Goal: Information Seeking & Learning: Learn about a topic

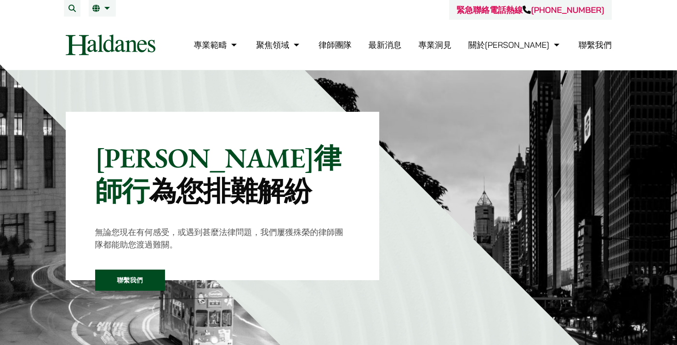
click at [352, 42] on link "律師團隊" at bounding box center [335, 45] width 33 height 11
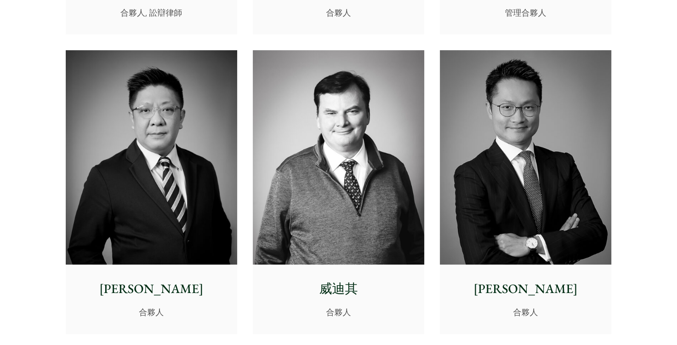
scroll to position [517, 0]
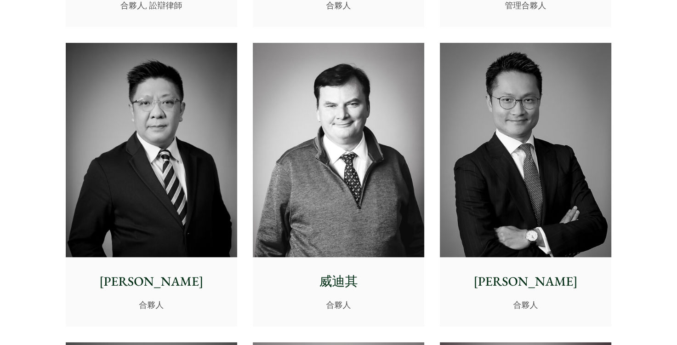
click at [160, 125] on img at bounding box center [151, 150] width 171 height 215
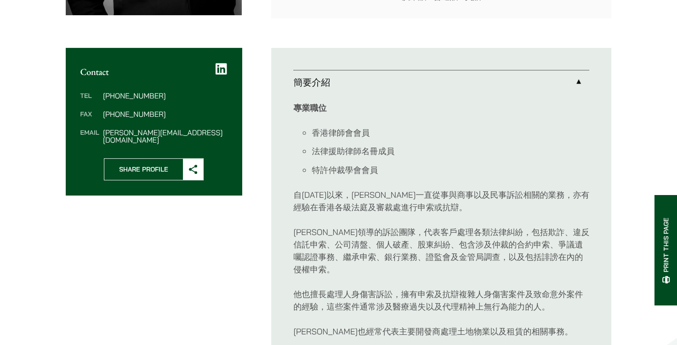
scroll to position [310, 0]
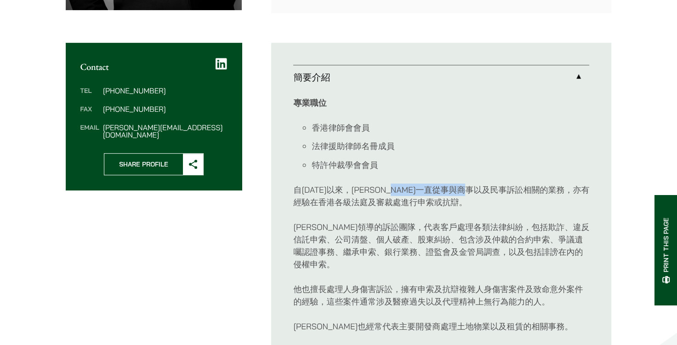
drag, startPoint x: 425, startPoint y: 186, endPoint x: 517, endPoint y: 190, distance: 91.6
click at [517, 190] on p "自1998年以來，呂君博律師一直從事與商事以及民事訴訟相關的業務，亦有經驗在香港各級法庭及審裁處進行申索或抗辯。" at bounding box center [441, 195] width 296 height 25
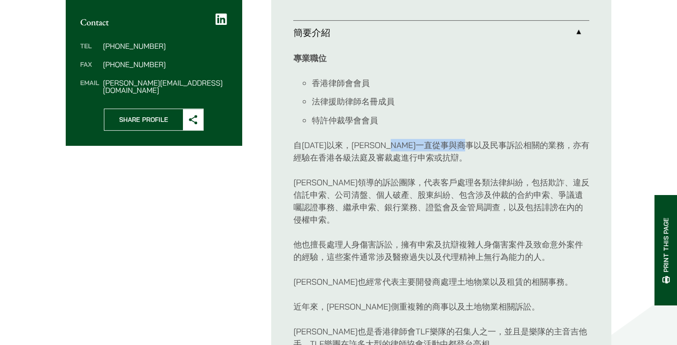
scroll to position [362, 0]
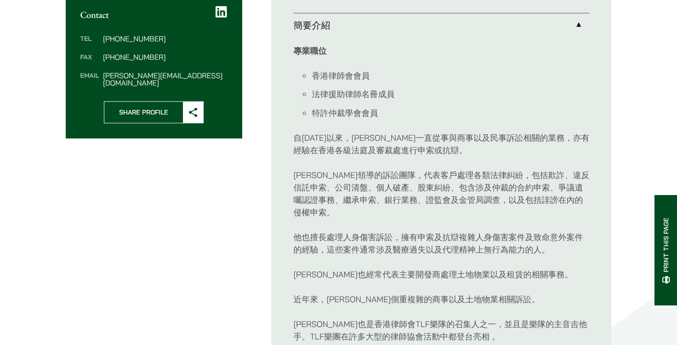
click at [408, 223] on div "專業職位 香港律師會會員 法律援助律師名冊成員 特許仲裁學會會員 自1998年以來，呂君博律師一直從事與商事以及民事訴訟相關的業務，亦有經驗在香港各級法庭及審…" at bounding box center [441, 193] width 296 height 313
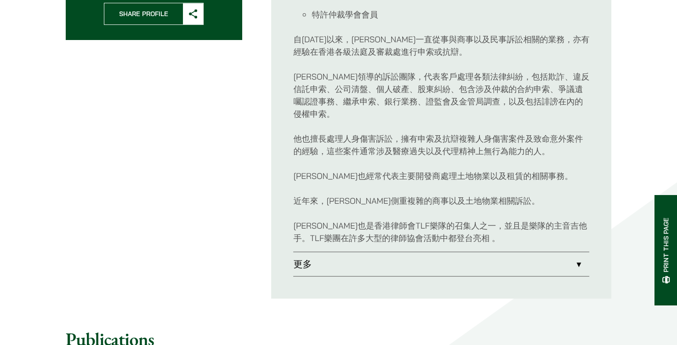
scroll to position [465, 0]
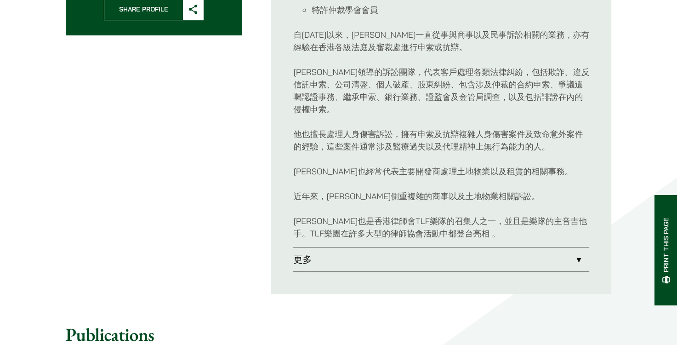
click at [561, 259] on link "更多" at bounding box center [441, 259] width 296 height 24
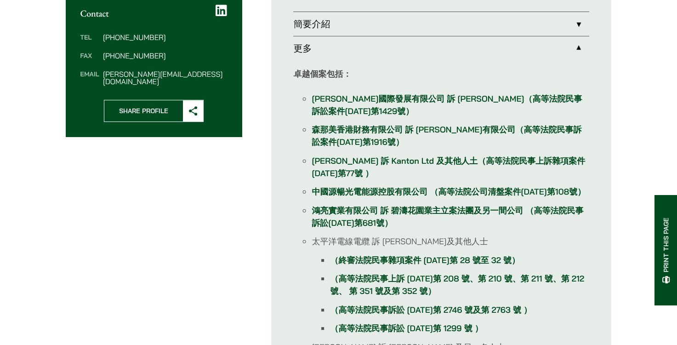
scroll to position [362, 0]
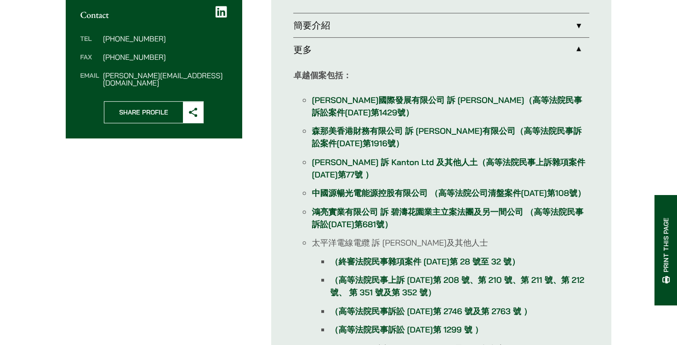
click at [574, 24] on link "簡要介紹" at bounding box center [441, 25] width 296 height 24
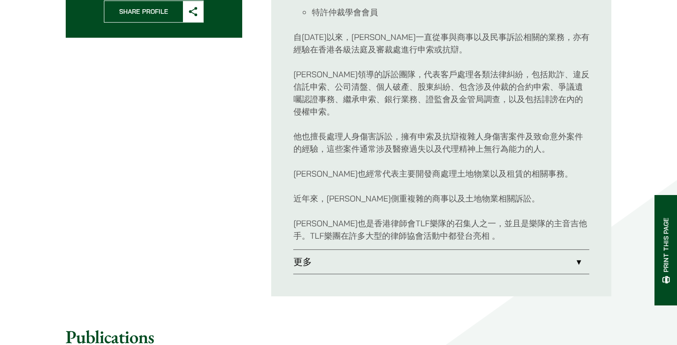
scroll to position [465, 0]
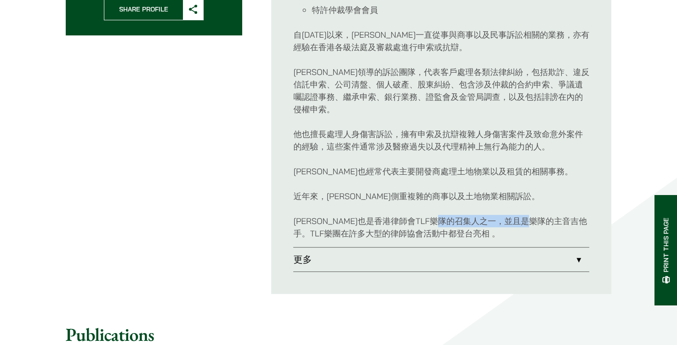
drag, startPoint x: 481, startPoint y: 220, endPoint x: 570, endPoint y: 223, distance: 89.2
click at [570, 223] on p "呂君博律師也是香港律師會TLF樂隊的召集人之一，並且是樂隊的主音吉他手。TLF樂團在許多大型的律師協會活動中都登台亮相 。" at bounding box center [441, 227] width 296 height 25
drag, startPoint x: 570, startPoint y: 223, endPoint x: 572, endPoint y: 264, distance: 41.4
click at [572, 264] on link "更多" at bounding box center [441, 259] width 296 height 24
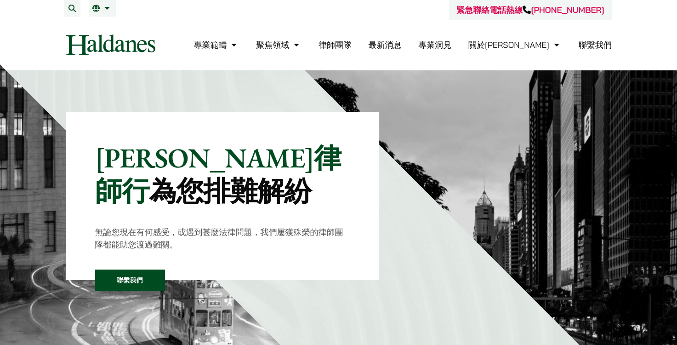
click at [352, 43] on link "律師團隊" at bounding box center [335, 45] width 33 height 11
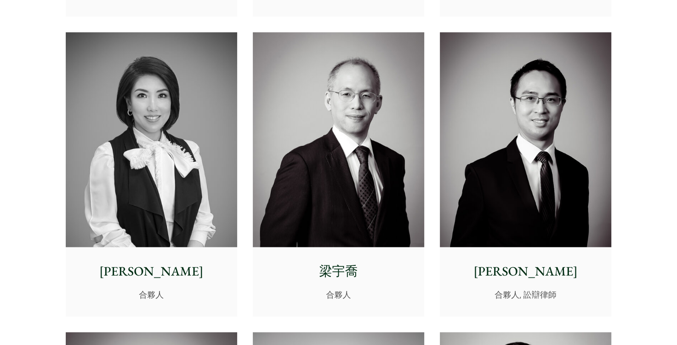
scroll to position [827, 0]
drag, startPoint x: 574, startPoint y: 114, endPoint x: 596, endPoint y: 255, distance: 141.9
click at [596, 255] on div "[PERSON_NAME] 合夥人, 訟辯律師" at bounding box center [525, 280] width 171 height 68
click at [531, 273] on p "[PERSON_NAME]" at bounding box center [525, 270] width 157 height 19
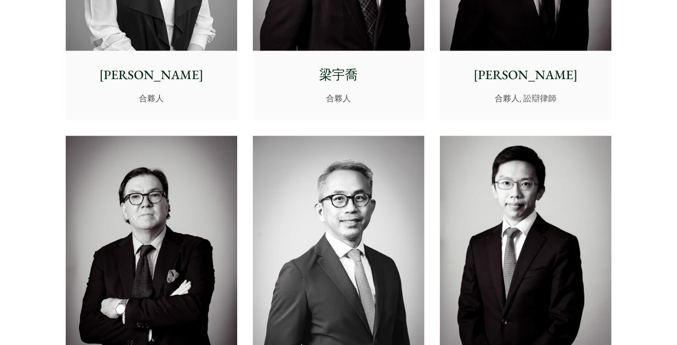
scroll to position [1034, 0]
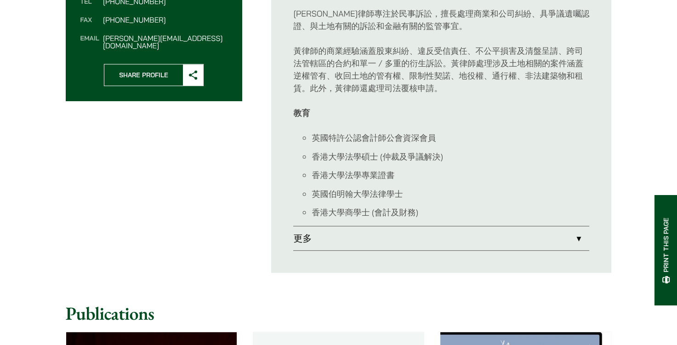
scroll to position [414, 0]
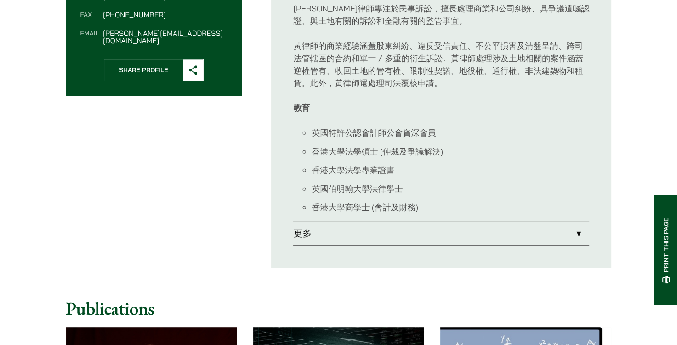
click at [578, 234] on link "更多" at bounding box center [441, 233] width 296 height 24
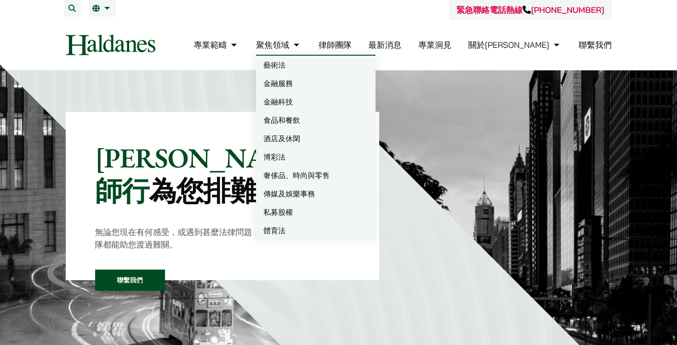
click at [352, 43] on link "律師團隊" at bounding box center [335, 45] width 33 height 11
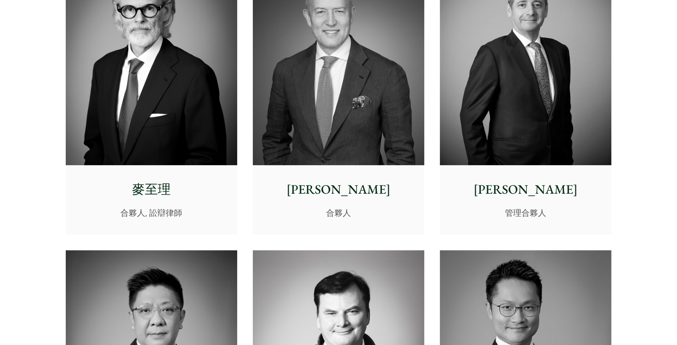
scroll to position [310, 0]
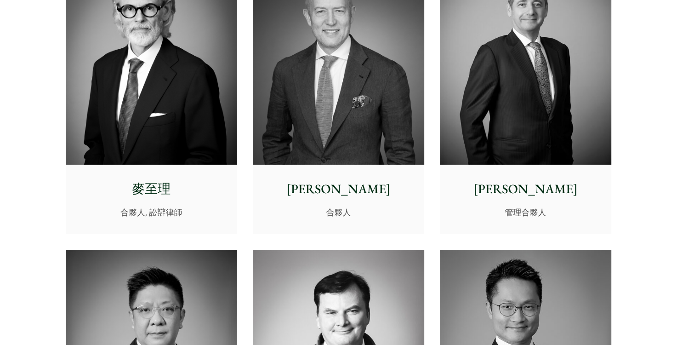
click at [327, 152] on img at bounding box center [338, 57] width 171 height 215
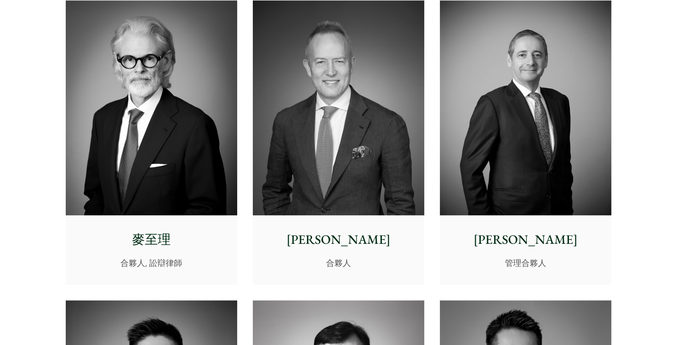
scroll to position [259, 0]
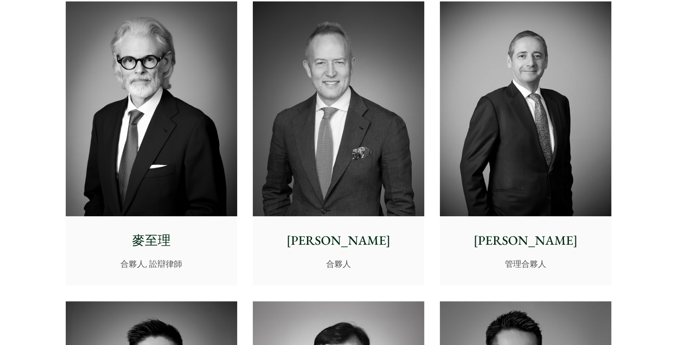
click at [161, 198] on img at bounding box center [151, 108] width 171 height 215
click at [544, 172] on img at bounding box center [525, 108] width 171 height 215
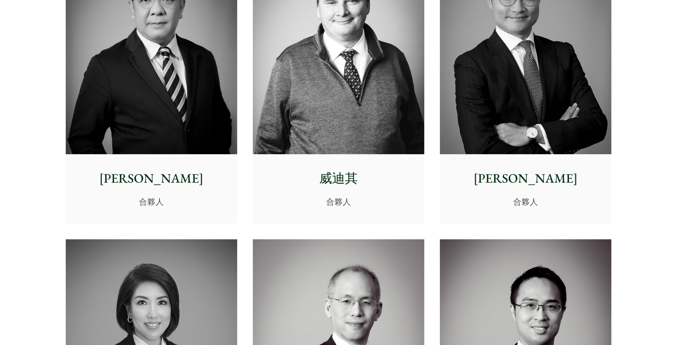
scroll to position [621, 0]
click at [416, 164] on div "威迪其 合夥人" at bounding box center [338, 188] width 171 height 68
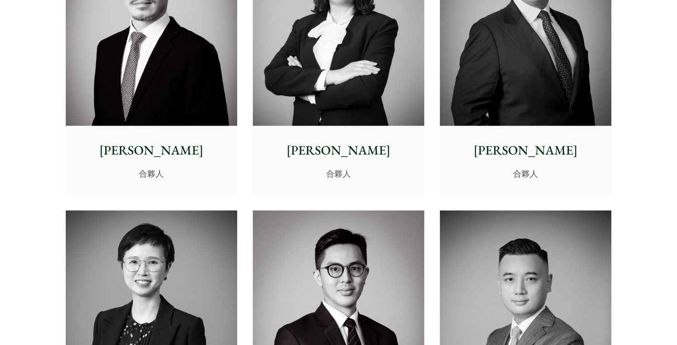
scroll to position [1552, 0]
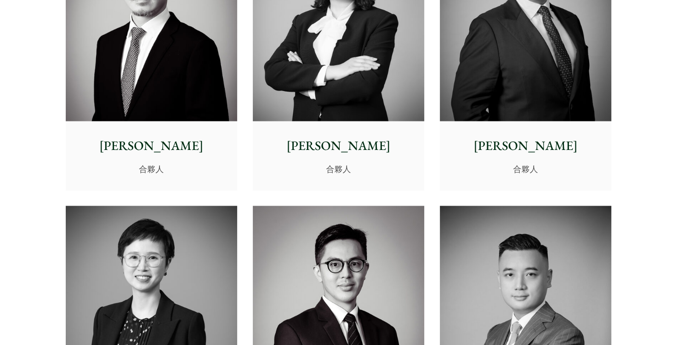
click at [515, 143] on p "王宇" at bounding box center [525, 145] width 157 height 19
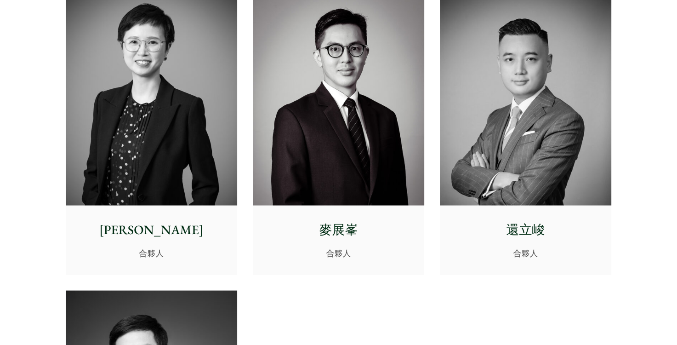
scroll to position [1759, 0]
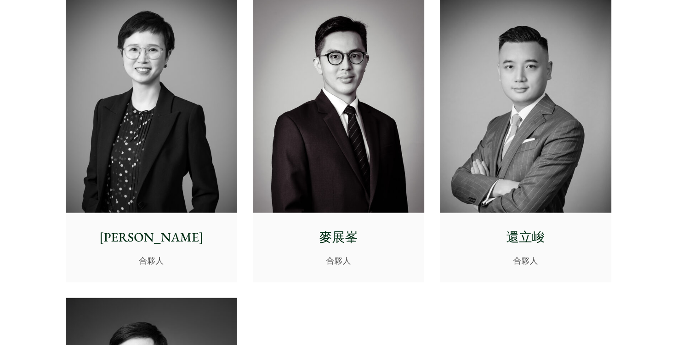
click at [177, 191] on img at bounding box center [151, 105] width 171 height 215
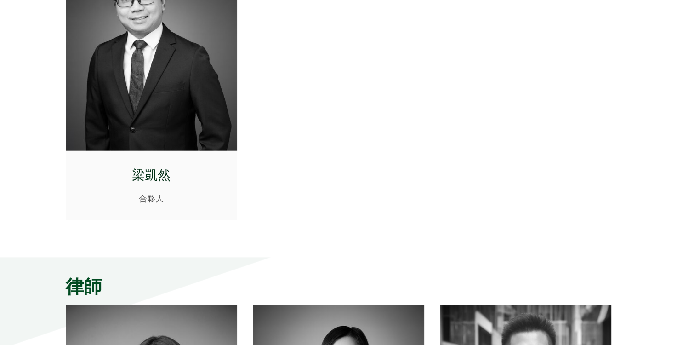
scroll to position [2121, 0]
click at [149, 153] on div "梁凱然 合夥人" at bounding box center [151, 184] width 171 height 68
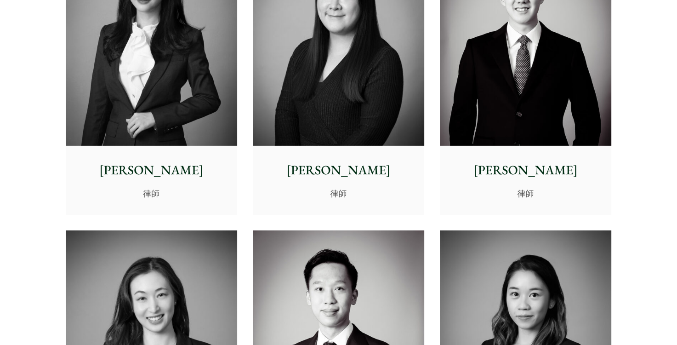
scroll to position [2794, 0]
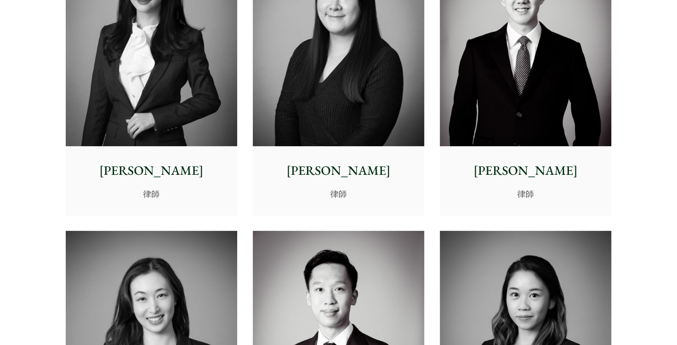
click at [523, 175] on p "呂致諾" at bounding box center [525, 170] width 157 height 19
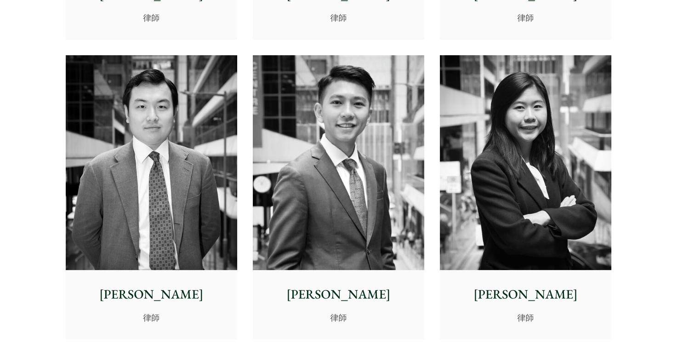
scroll to position [3570, 0]
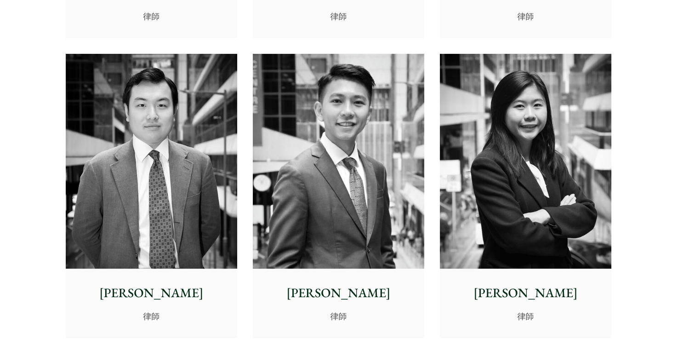
click at [522, 165] on img at bounding box center [525, 161] width 171 height 215
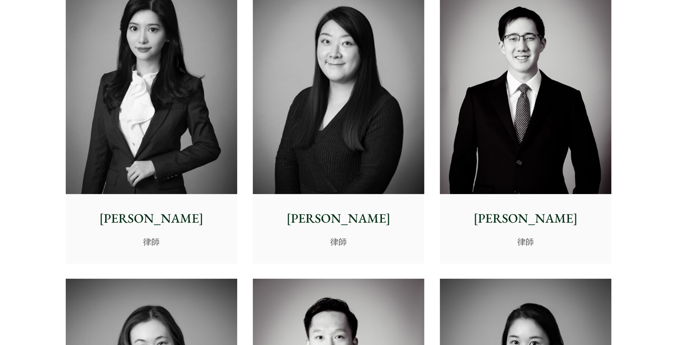
scroll to position [2744, 0]
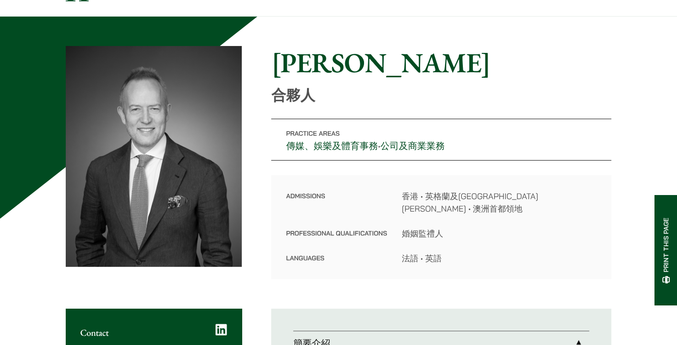
scroll to position [51, 0]
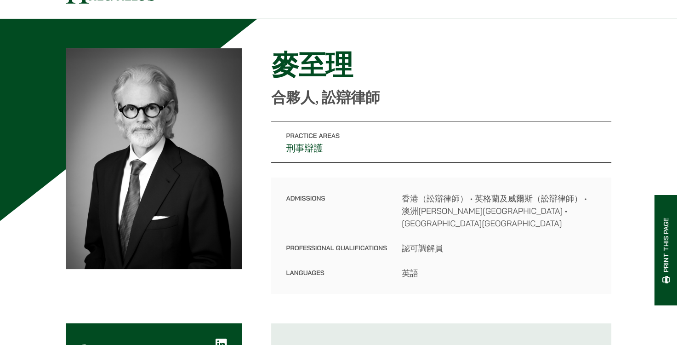
scroll to position [51, 0]
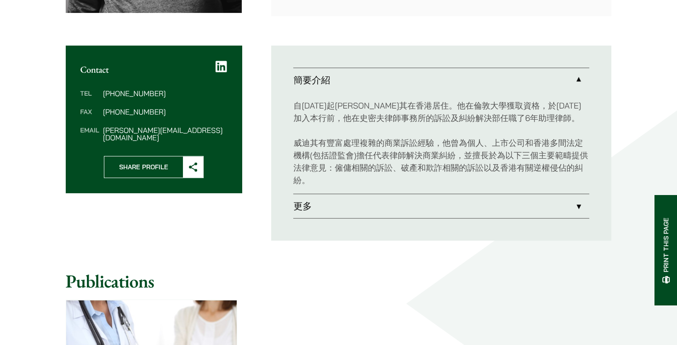
scroll to position [310, 0]
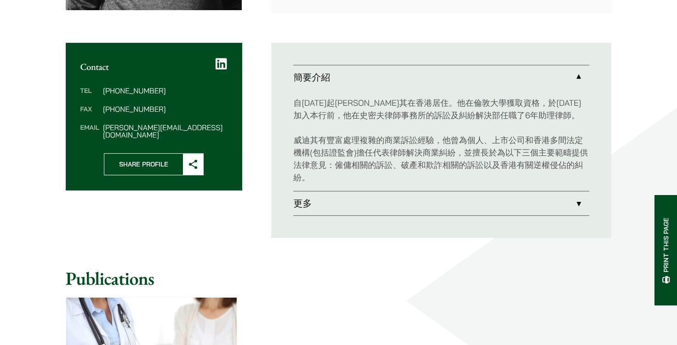
click at [576, 203] on link "更多" at bounding box center [441, 203] width 296 height 24
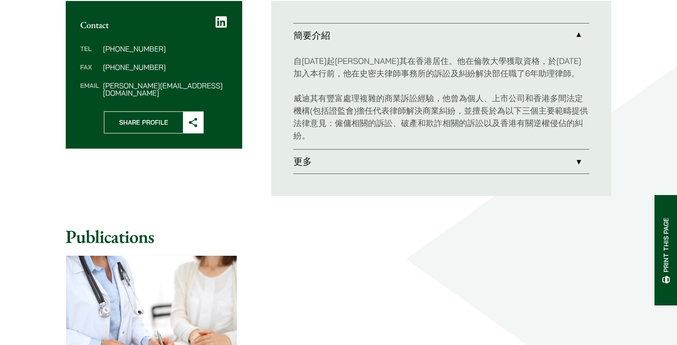
scroll to position [353, 0]
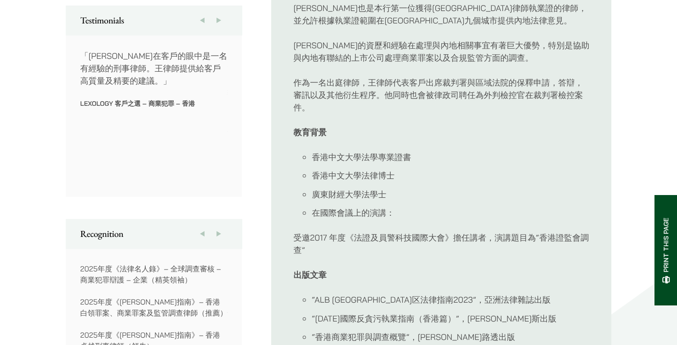
scroll to position [517, 0]
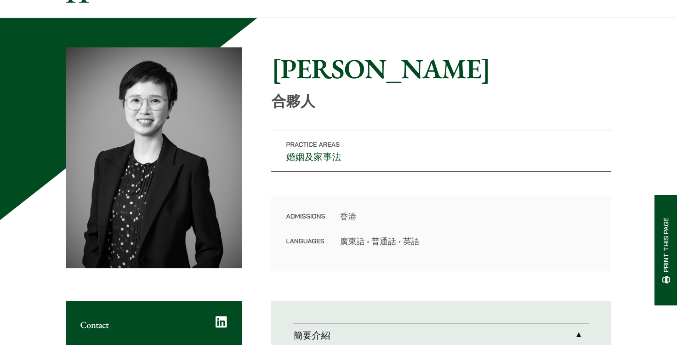
scroll to position [51, 0]
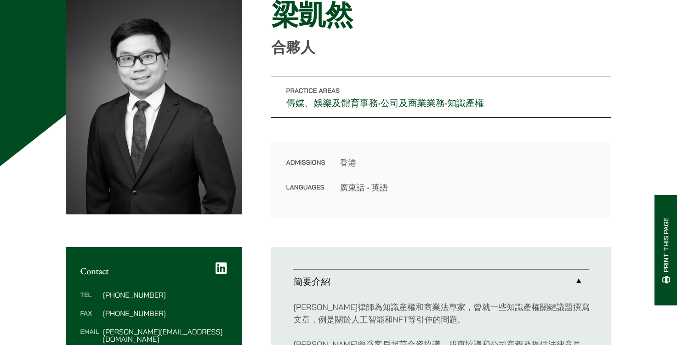
scroll to position [103, 0]
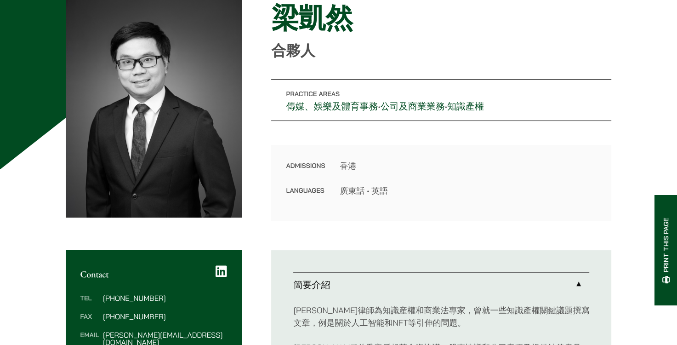
drag, startPoint x: 340, startPoint y: 190, endPoint x: 425, endPoint y: 190, distance: 85.0
click at [425, 190] on dd "廣東話 • 英語" at bounding box center [468, 190] width 257 height 12
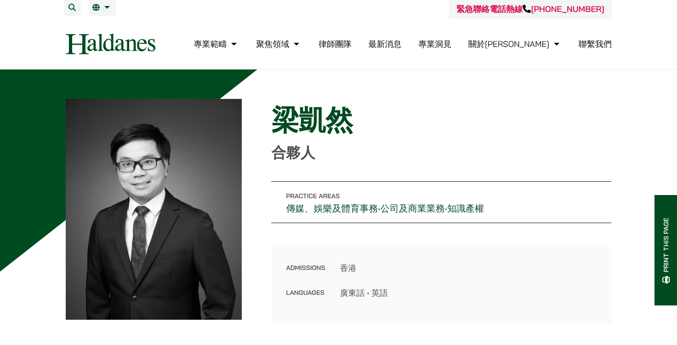
scroll to position [0, 0]
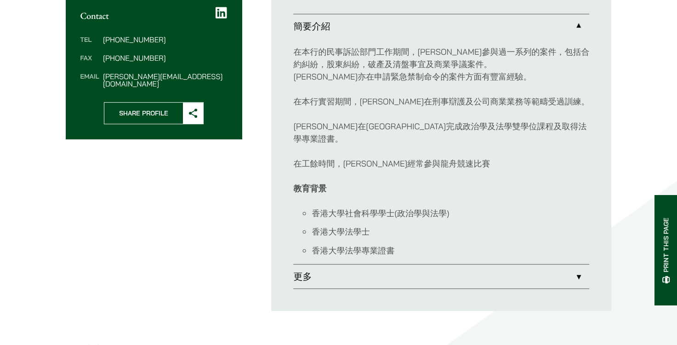
scroll to position [362, 0]
